Goal: Task Accomplishment & Management: Complete application form

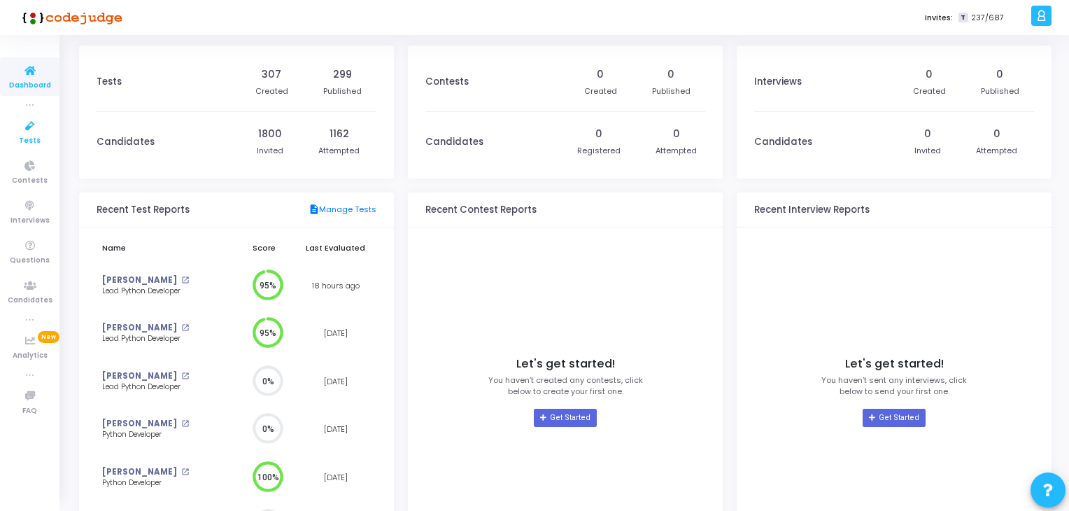
click at [28, 137] on span "Tests" at bounding box center [30, 141] width 22 height 12
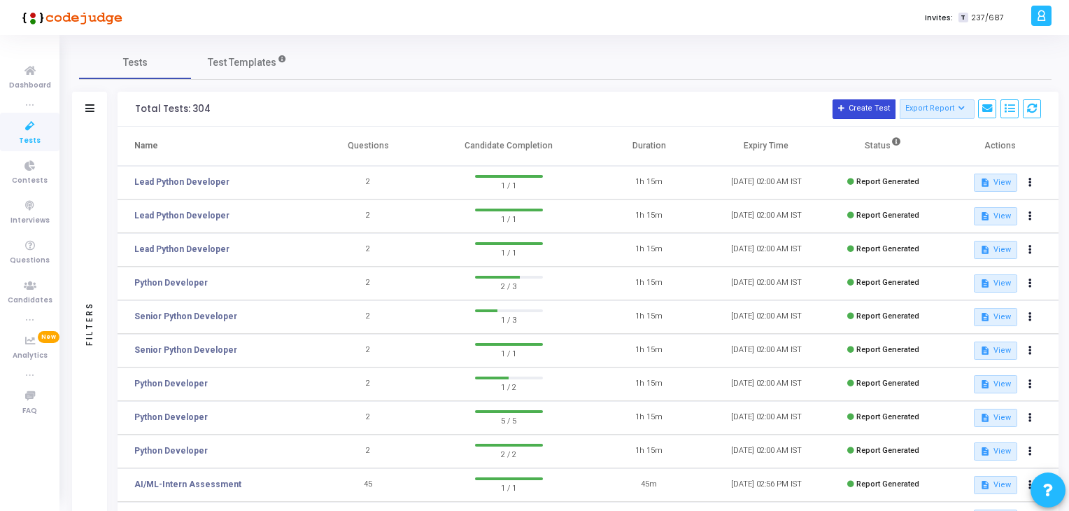
click at [855, 106] on button "Create Test" at bounding box center [864, 109] width 63 height 20
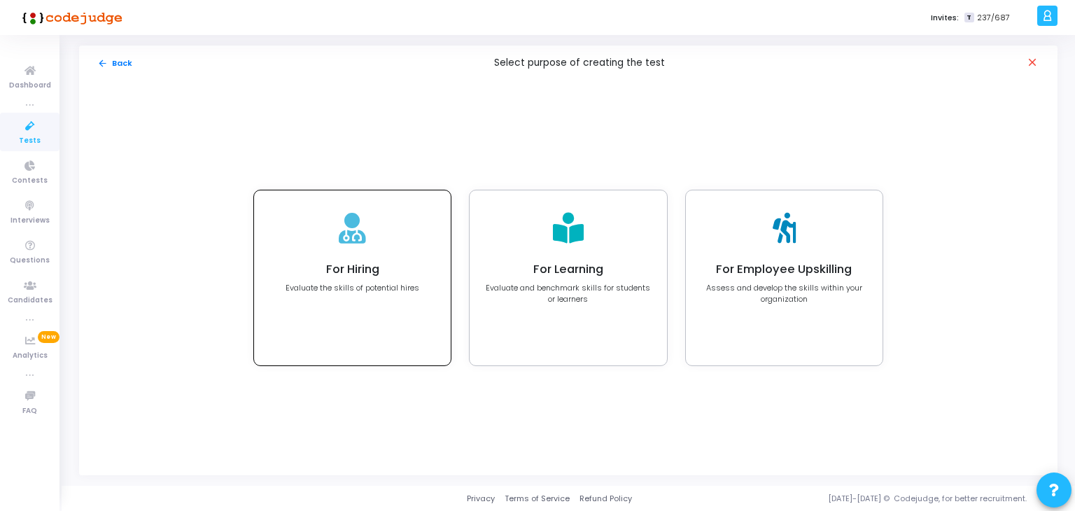
click at [391, 289] on p "Evaluate the skills of potential hires" at bounding box center [353, 288] width 134 height 12
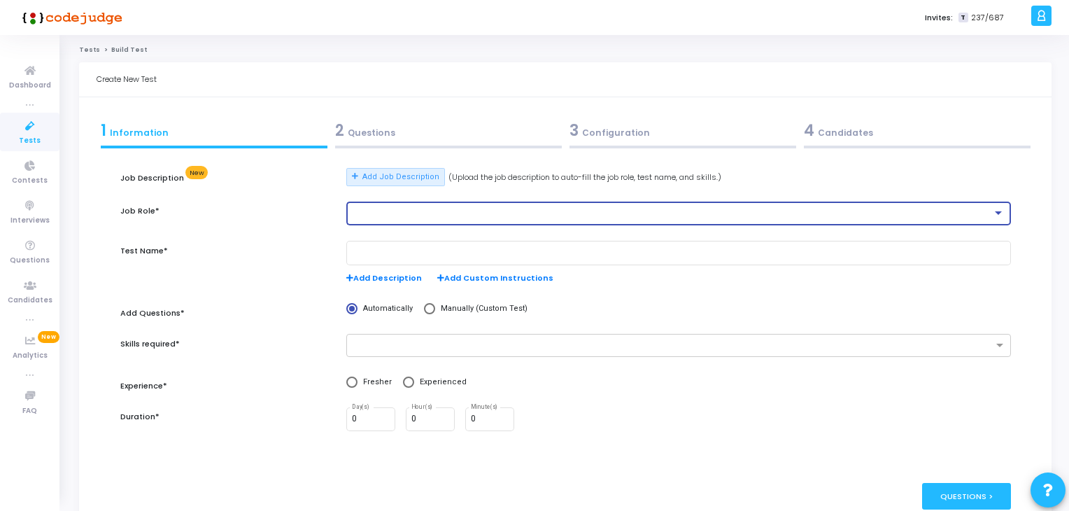
click at [392, 210] on div at bounding box center [672, 214] width 640 height 10
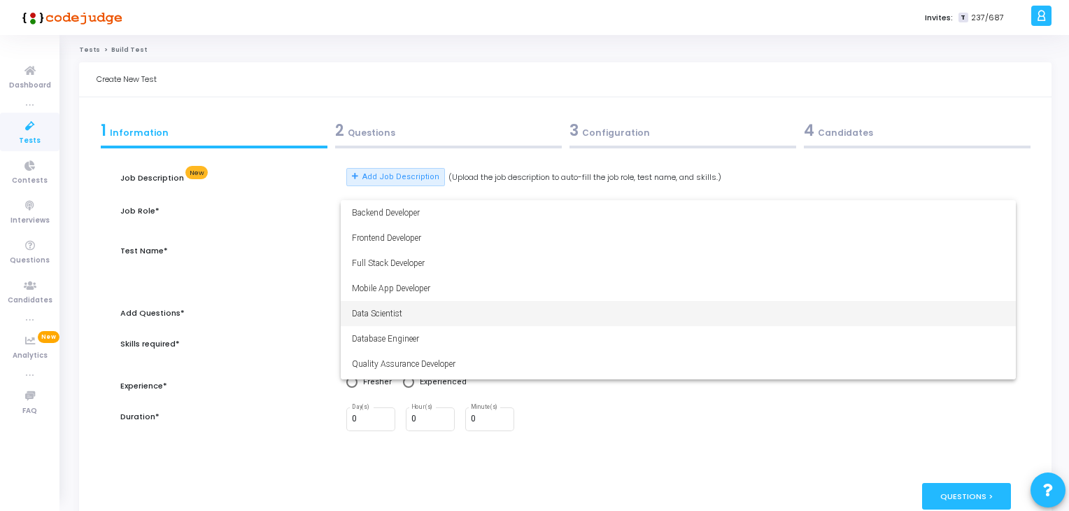
click at [288, 199] on div at bounding box center [534, 255] width 1069 height 511
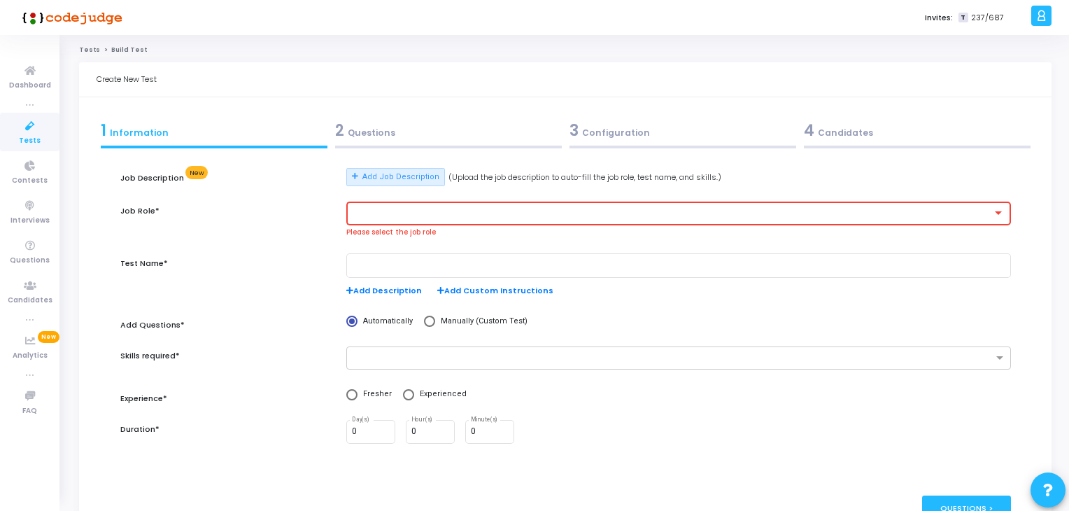
click at [372, 218] on div at bounding box center [678, 212] width 653 height 26
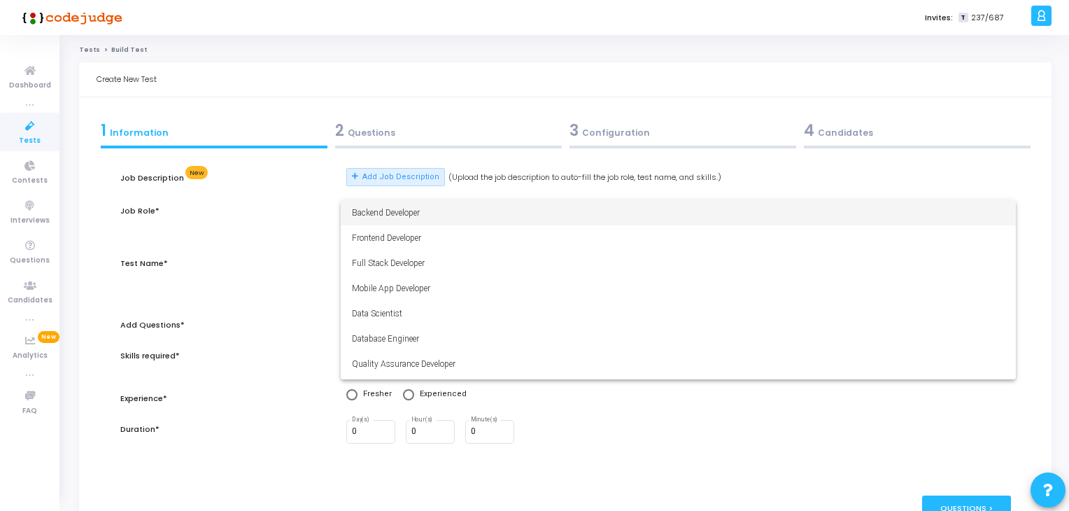
click at [470, 59] on div at bounding box center [534, 255] width 1069 height 511
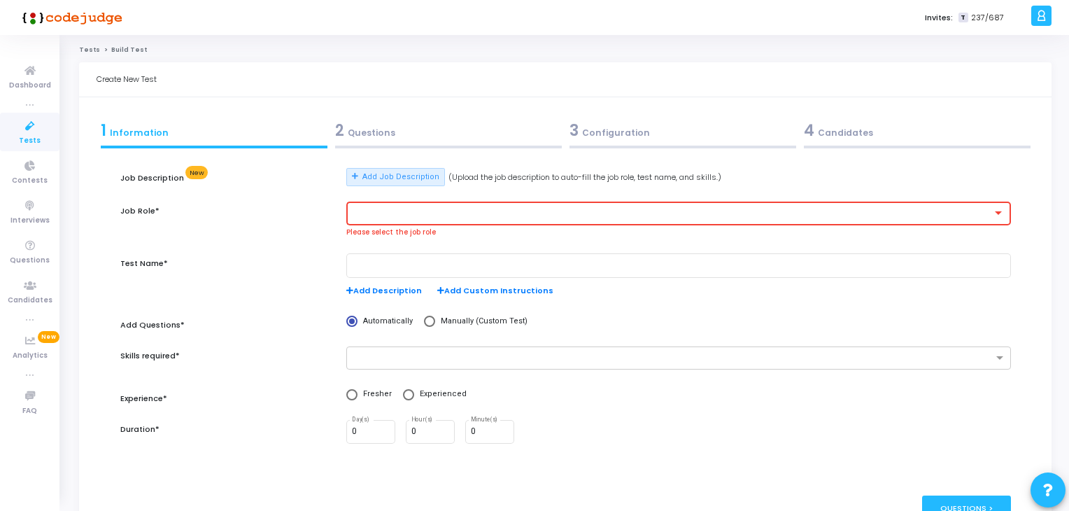
click at [412, 218] on div at bounding box center [678, 212] width 653 height 26
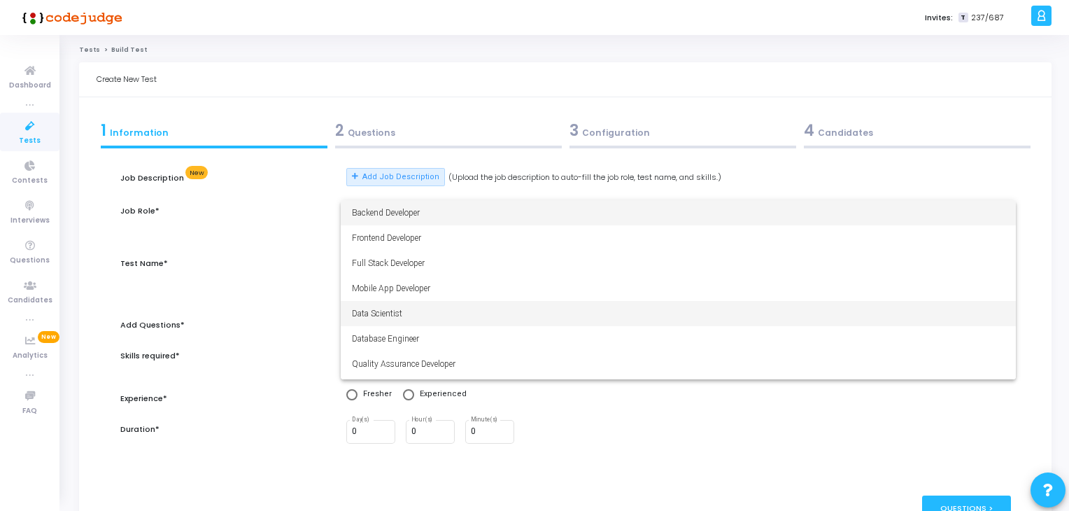
scroll to position [98, 0]
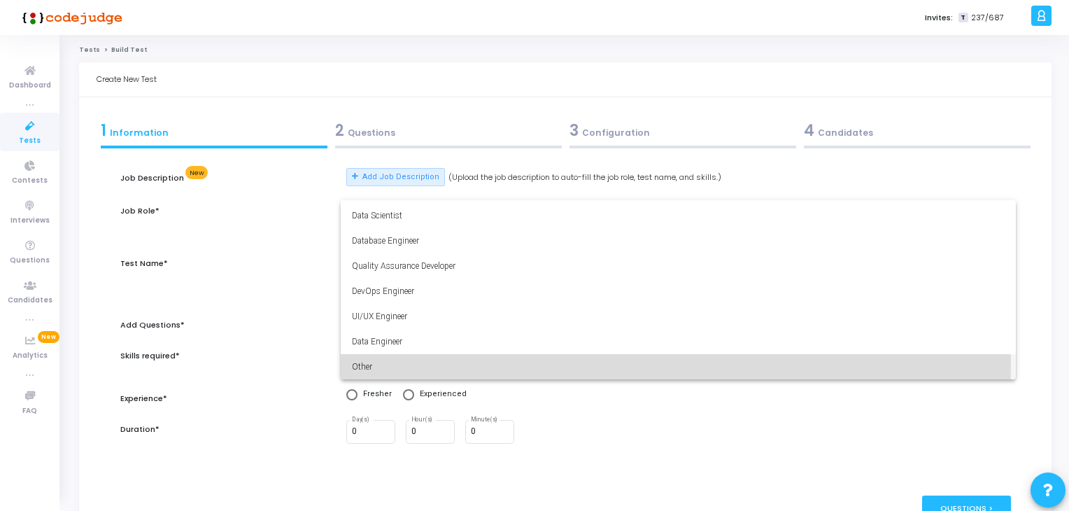
click at [368, 359] on span "Other" at bounding box center [678, 366] width 653 height 25
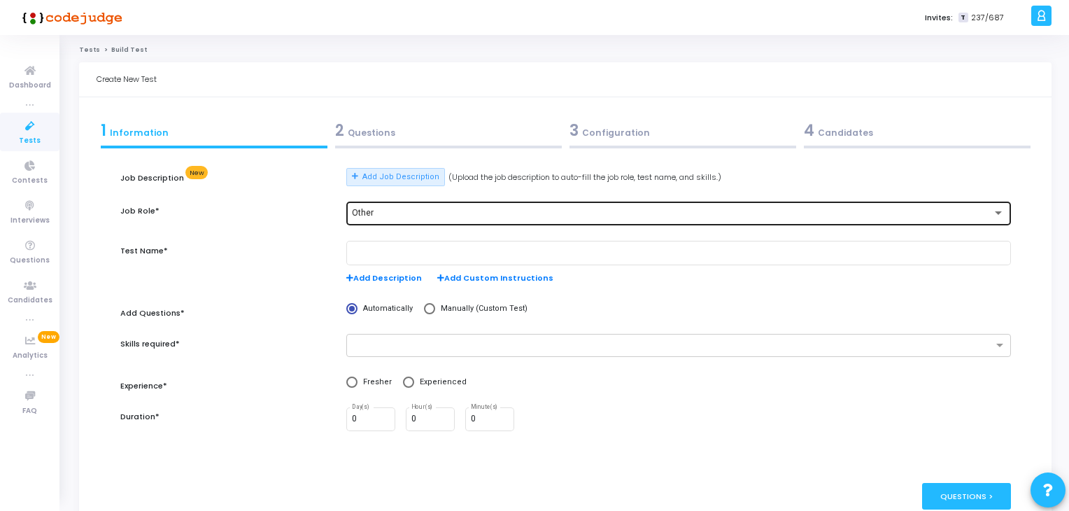
click at [395, 207] on div "Other" at bounding box center [678, 212] width 653 height 26
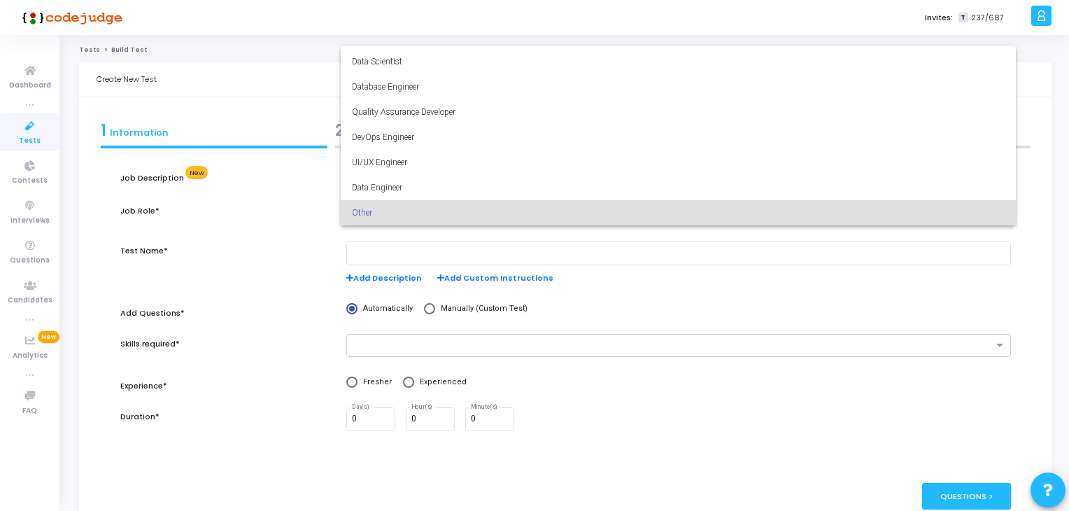
click at [253, 226] on div at bounding box center [534, 255] width 1069 height 511
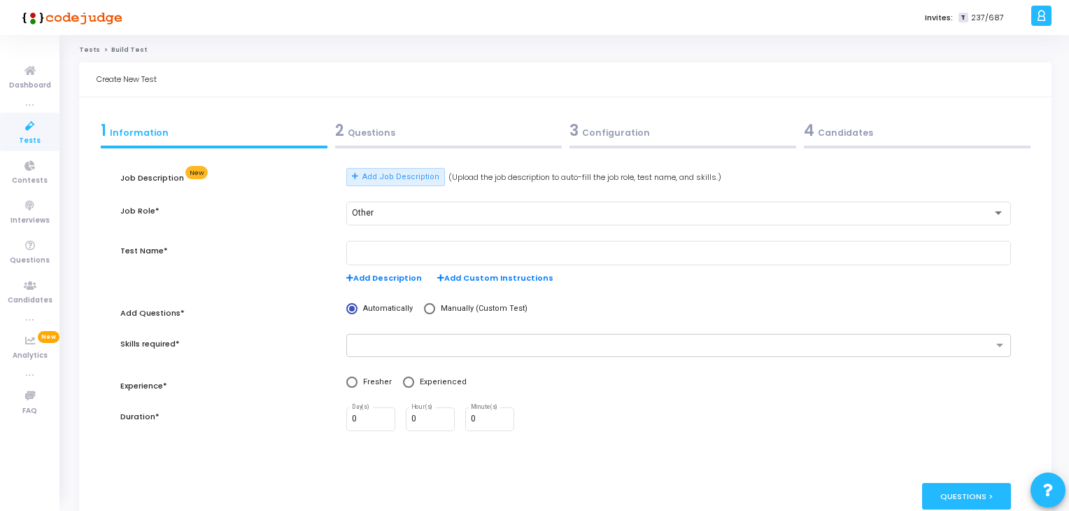
click at [776, 182] on div "Add Job Description (Upload the job description to auto-fill the job role, test…" at bounding box center [678, 177] width 665 height 18
click at [367, 128] on div "2 Questions" at bounding box center [448, 130] width 227 height 23
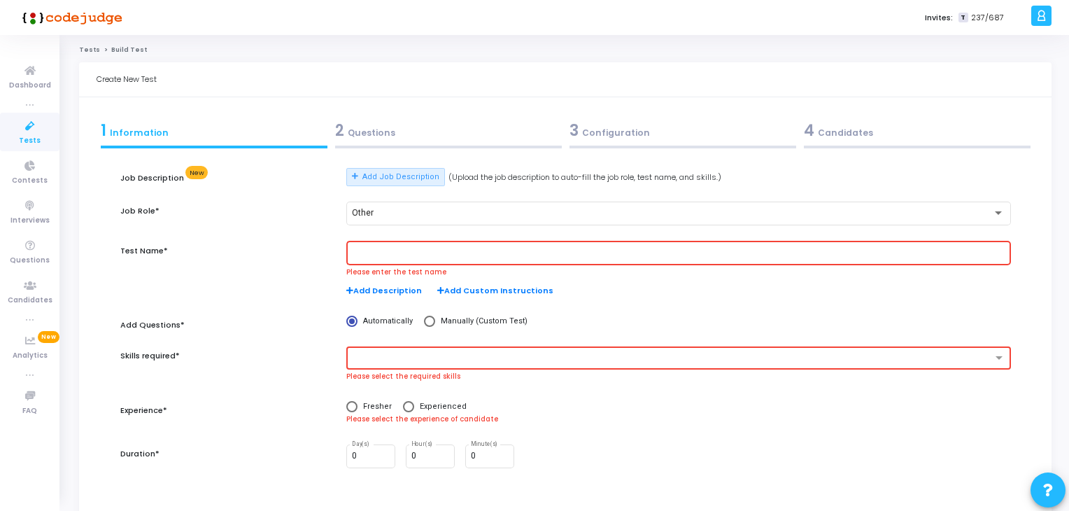
click at [276, 239] on div "Job Role*" at bounding box center [226, 222] width 226 height 40
click at [31, 78] on icon at bounding box center [29, 70] width 29 height 17
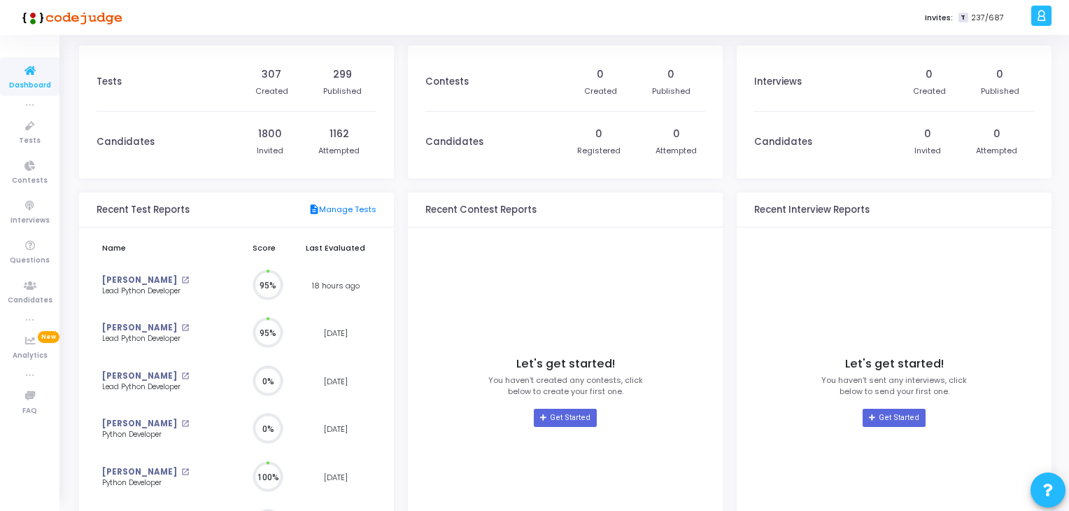
scroll to position [31, 15]
